Goal: Check status: Check status

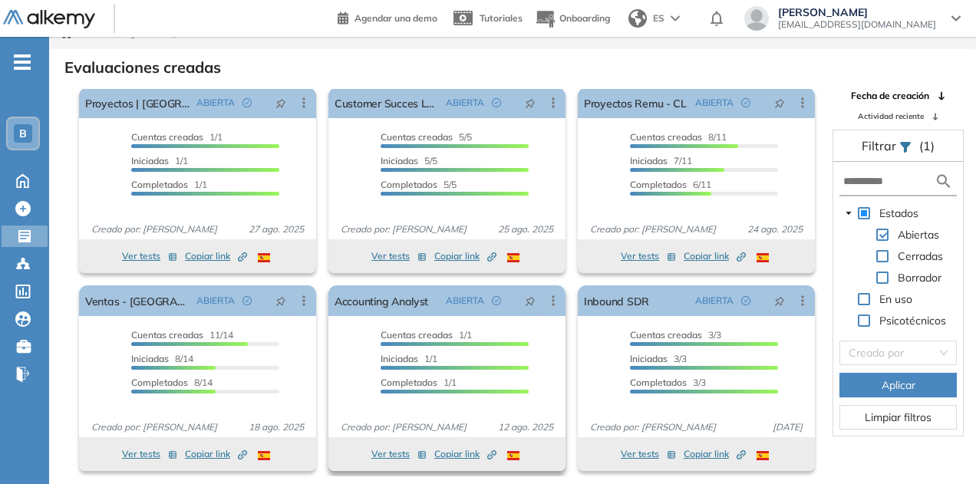
scroll to position [37, 0]
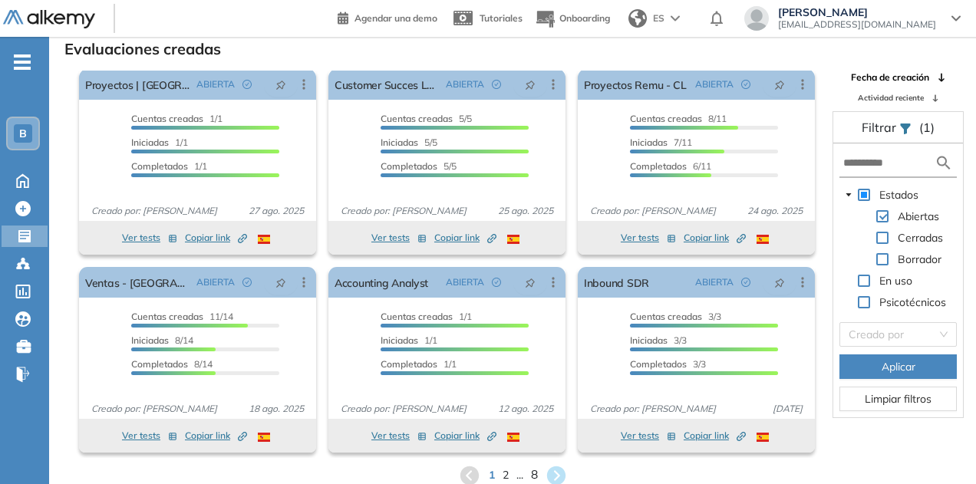
click at [534, 479] on span "8" at bounding box center [533, 476] width 7 height 18
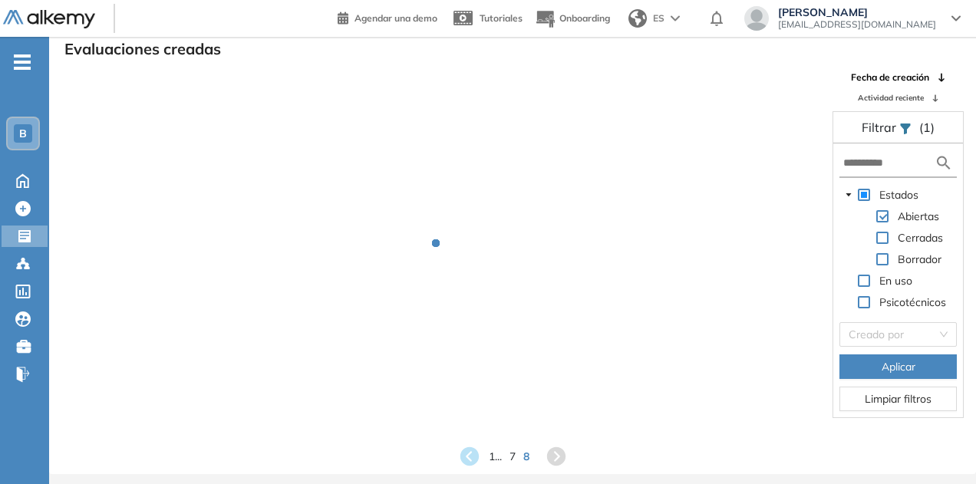
scroll to position [0, 0]
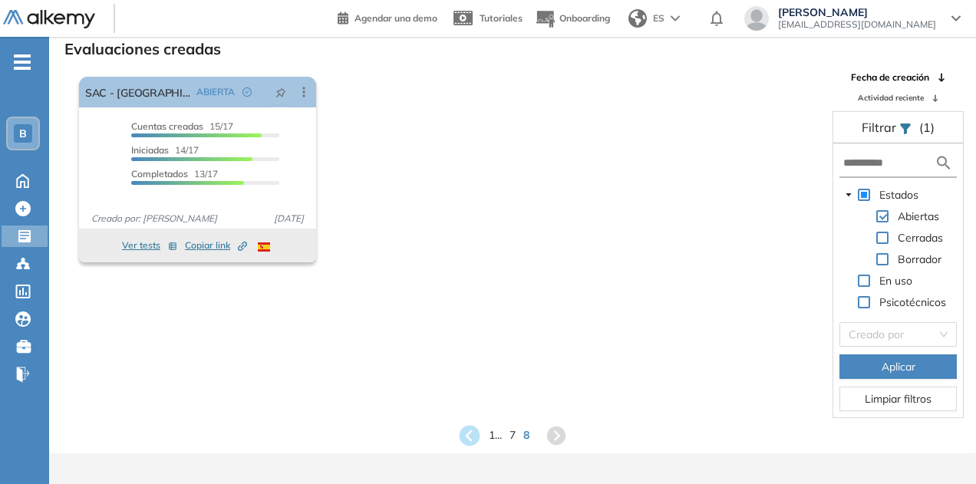
click at [464, 440] on icon at bounding box center [469, 435] width 21 height 21
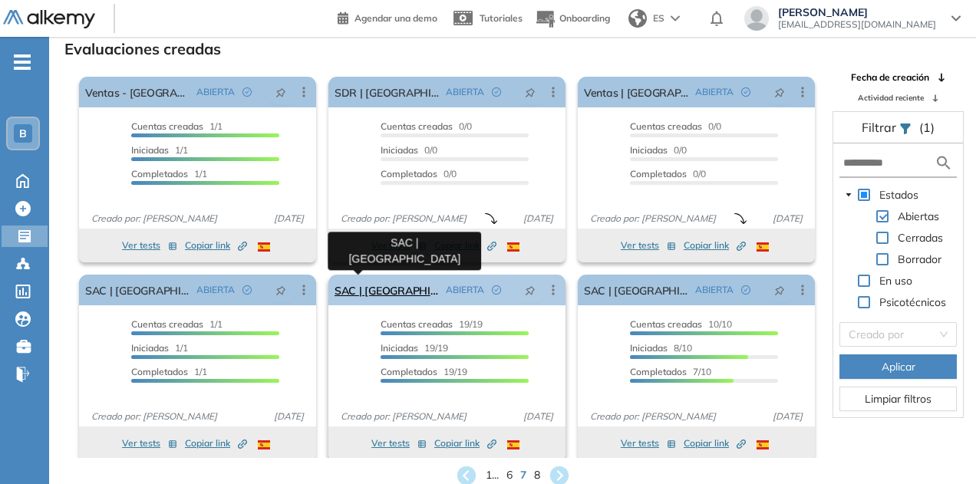
click at [347, 295] on link "SAC | [GEOGRAPHIC_DATA]" at bounding box center [387, 290] width 105 height 31
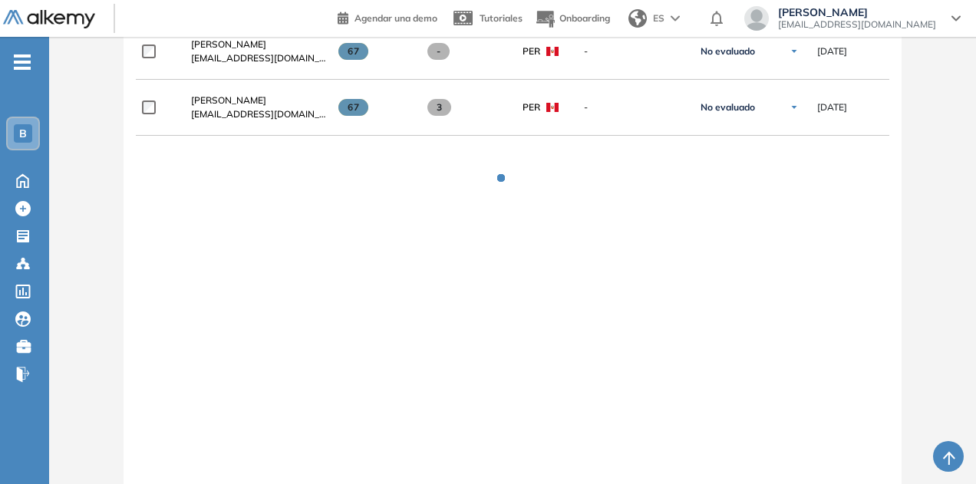
scroll to position [1271, 0]
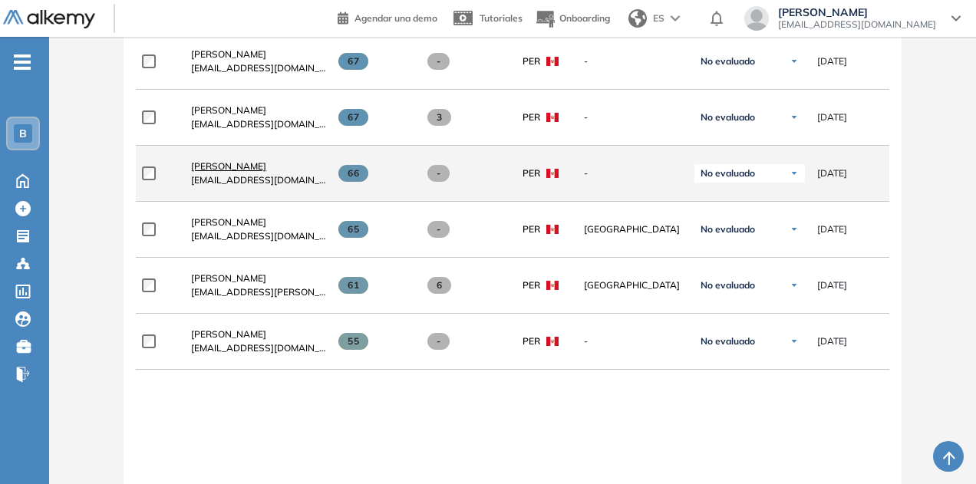
click at [219, 169] on span "[PERSON_NAME]" at bounding box center [228, 166] width 75 height 12
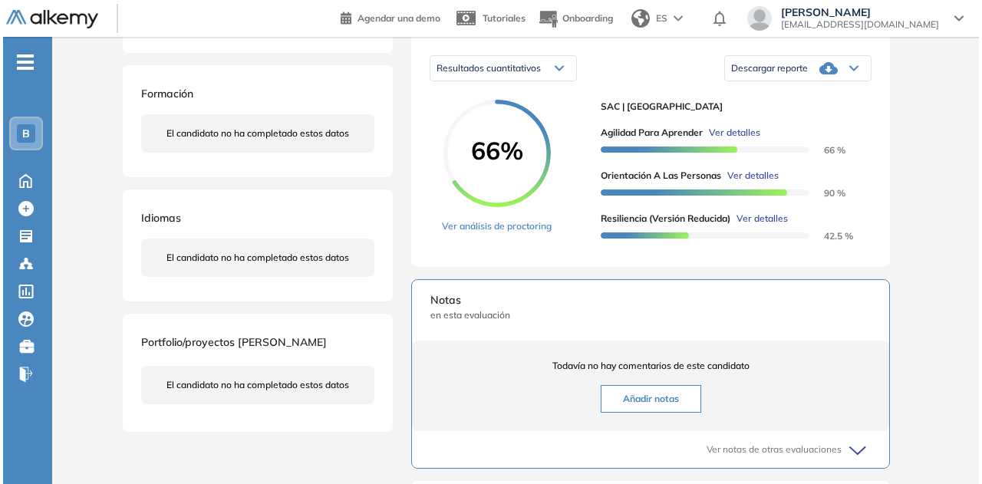
scroll to position [230, 0]
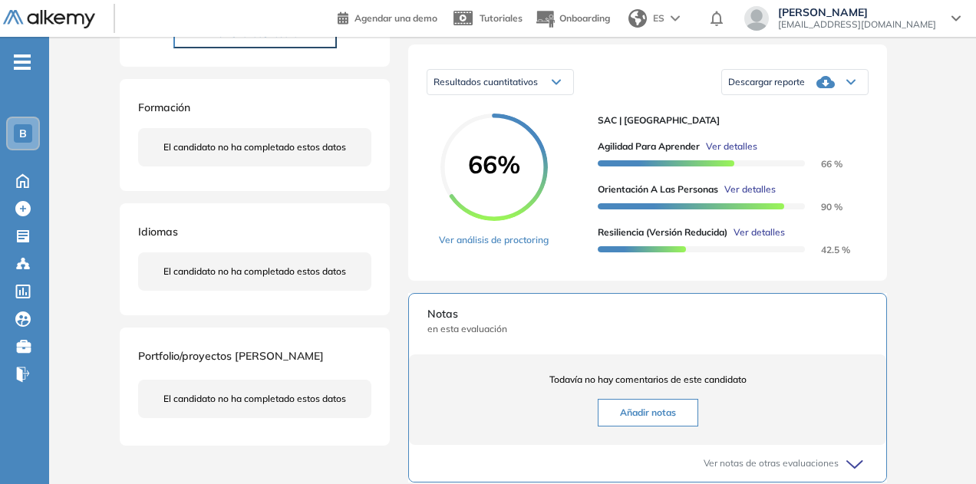
click at [762, 239] on span "Ver detalles" at bounding box center [759, 233] width 51 height 14
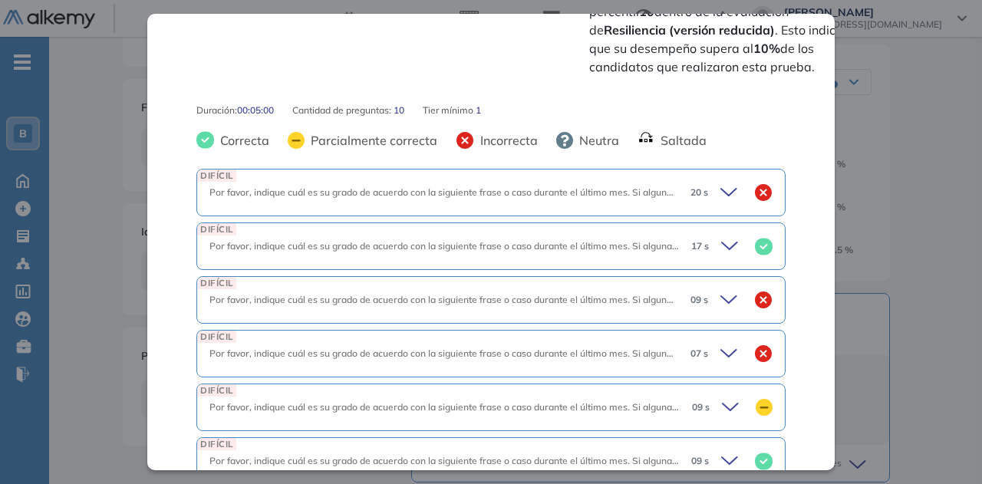
scroll to position [614, 0]
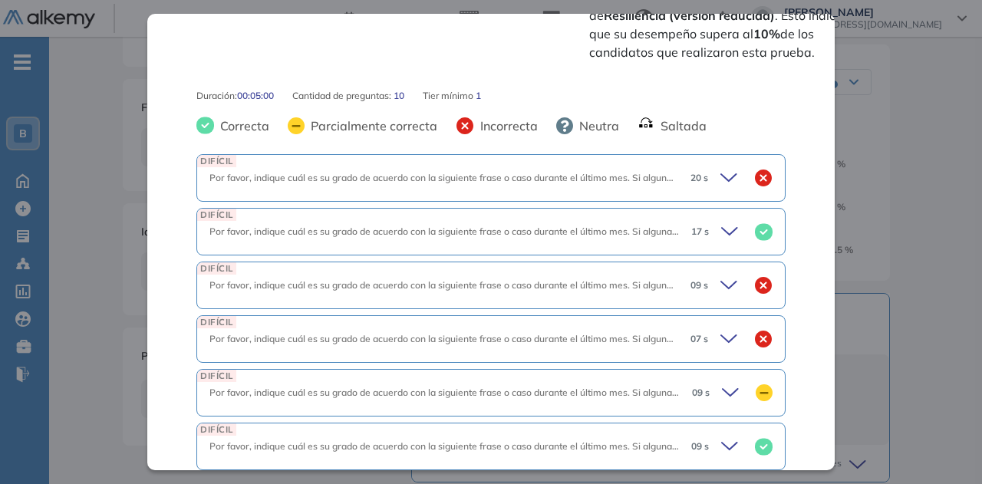
click at [722, 167] on icon at bounding box center [731, 177] width 21 height 21
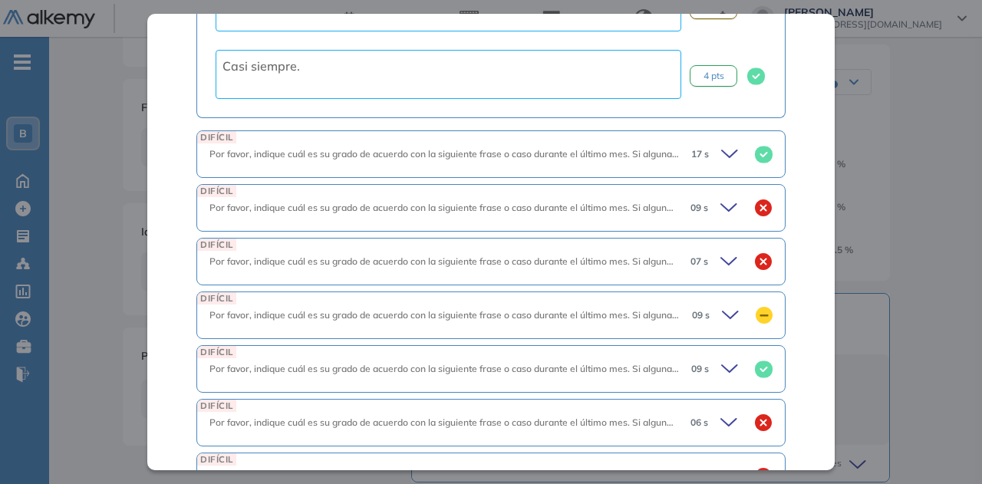
scroll to position [1151, 0]
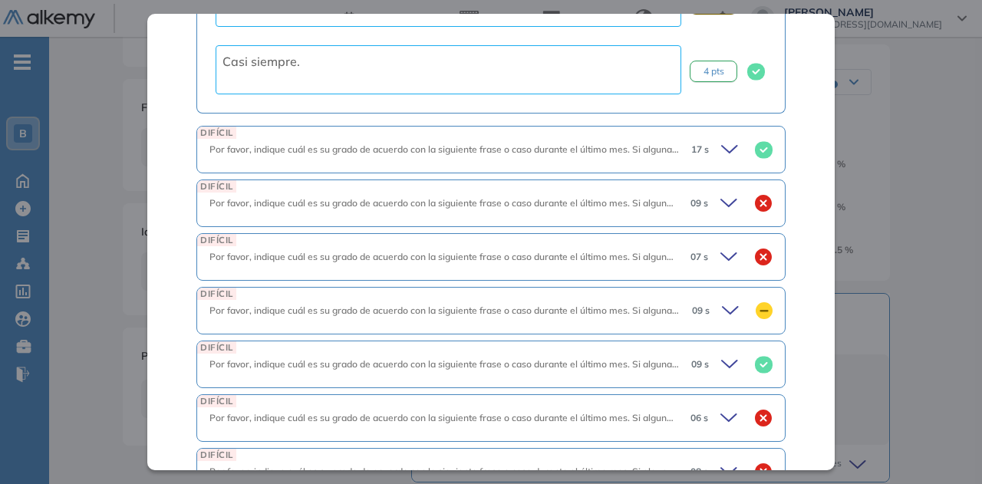
click at [721, 139] on icon at bounding box center [731, 149] width 21 height 21
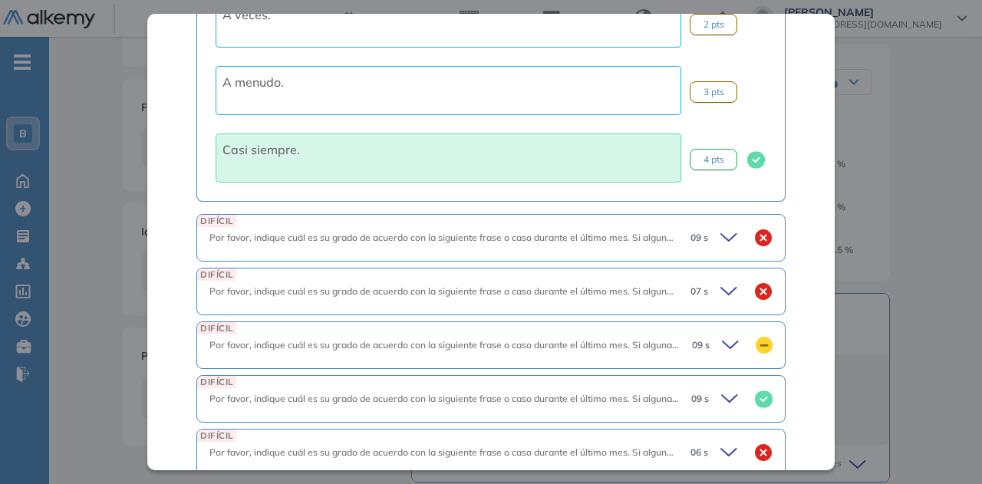
scroll to position [1688, 0]
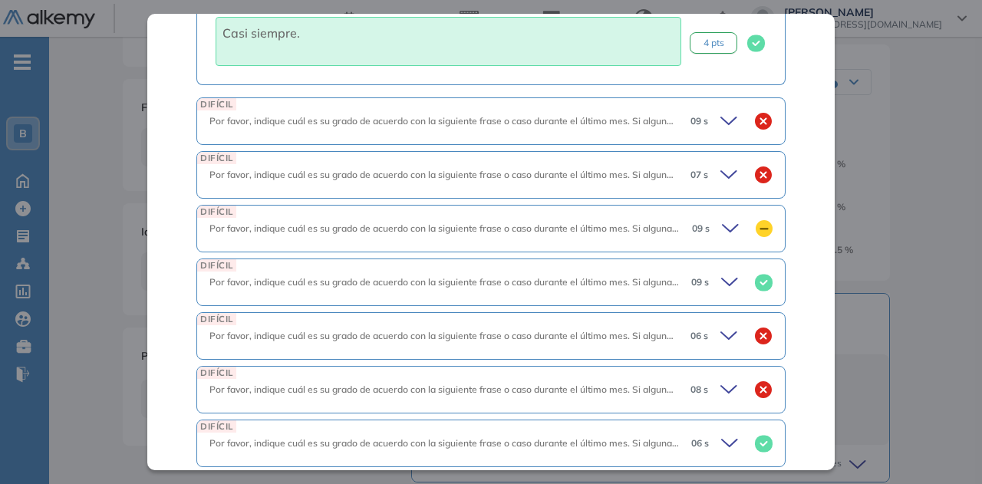
click at [722, 218] on icon at bounding box center [732, 228] width 21 height 21
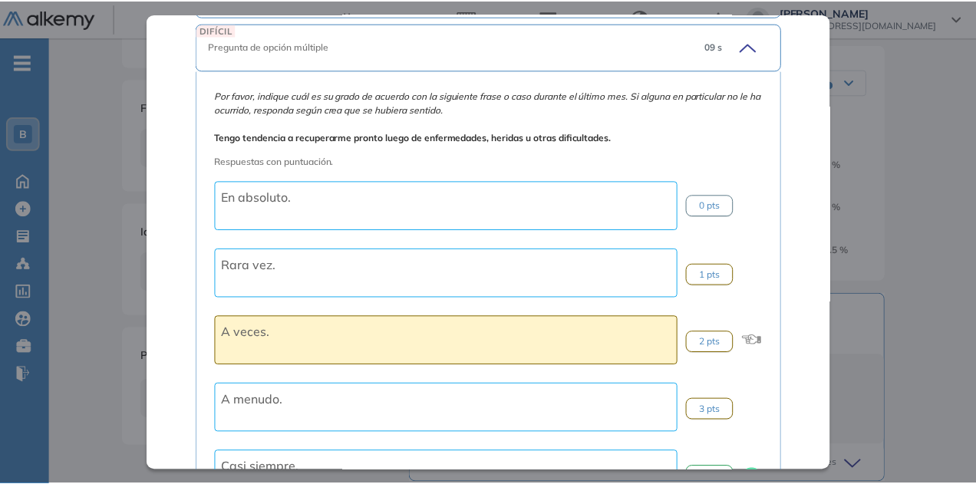
scroll to position [1765, 0]
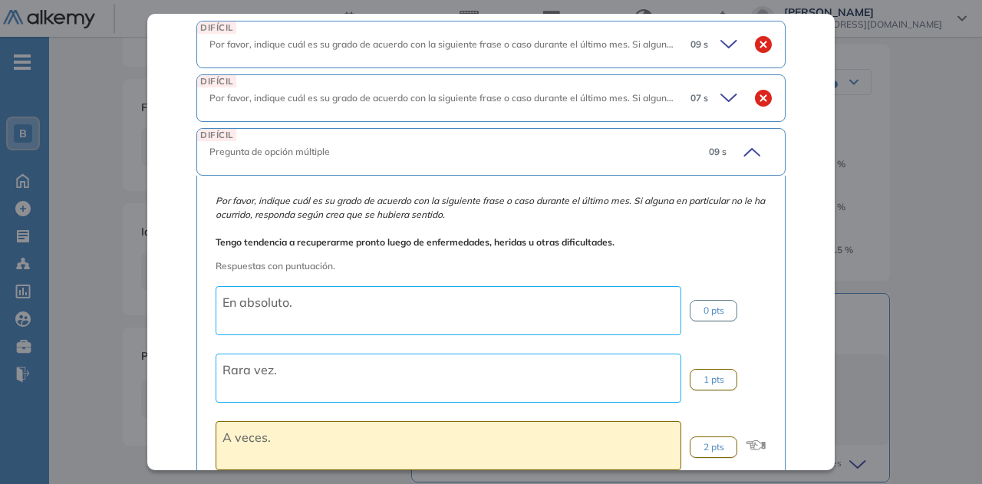
click at [107, 199] on div "Inicio Alkymetrics Evaluaciones Dashboard Candidato Resiliencia (versión reduci…" at bounding box center [515, 284] width 933 height 955
